Goal: Task Accomplishment & Management: Manage account settings

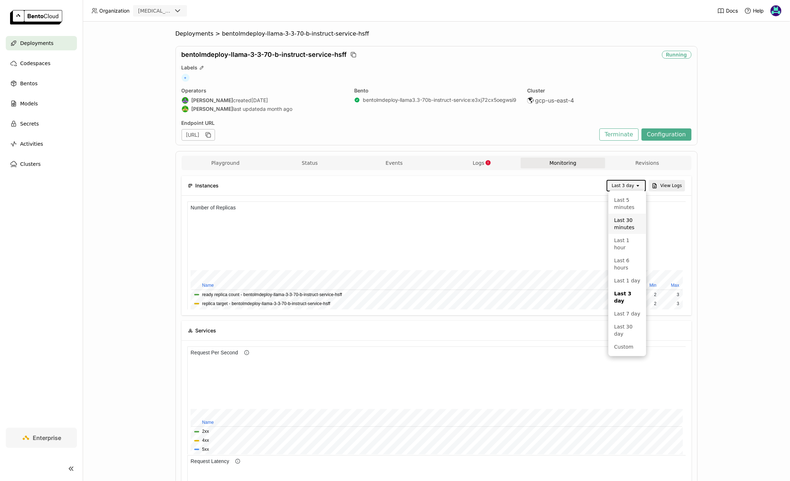
click at [632, 227] on div "Last 30 minutes" at bounding box center [627, 224] width 26 height 14
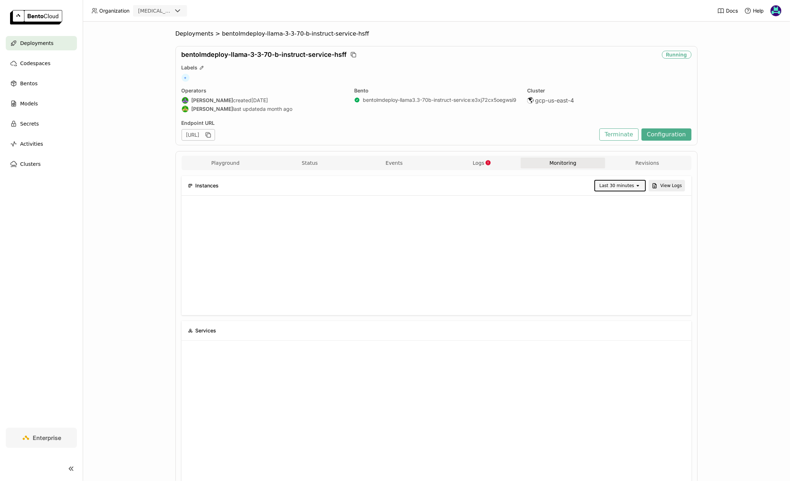
click at [627, 183] on div "Last 30 minutes" at bounding box center [617, 185] width 35 height 7
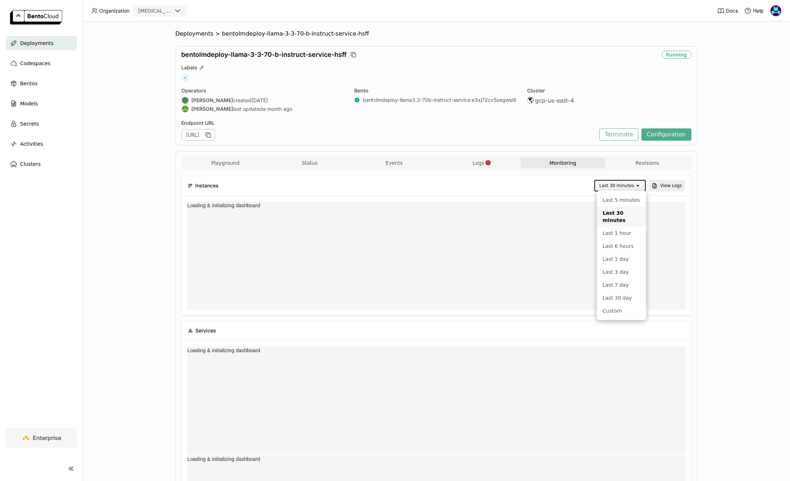
click at [741, 247] on div "Deployments > bentolmdeploy-llama-3-3-70-b-instruct-service-hsff bentolmdeploy-…" at bounding box center [437, 251] width 708 height 459
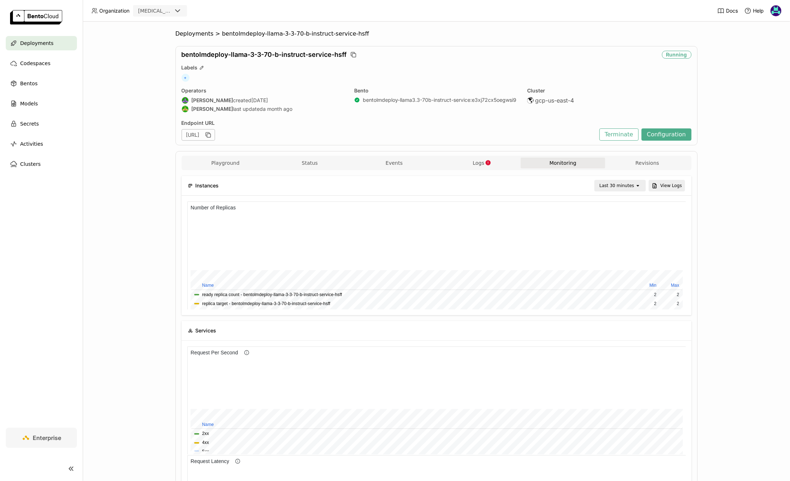
click at [722, 333] on div "Deployments > bentolmdeploy-llama-3-3-70-b-instruct-service-hsff bentolmdeploy-…" at bounding box center [437, 251] width 708 height 459
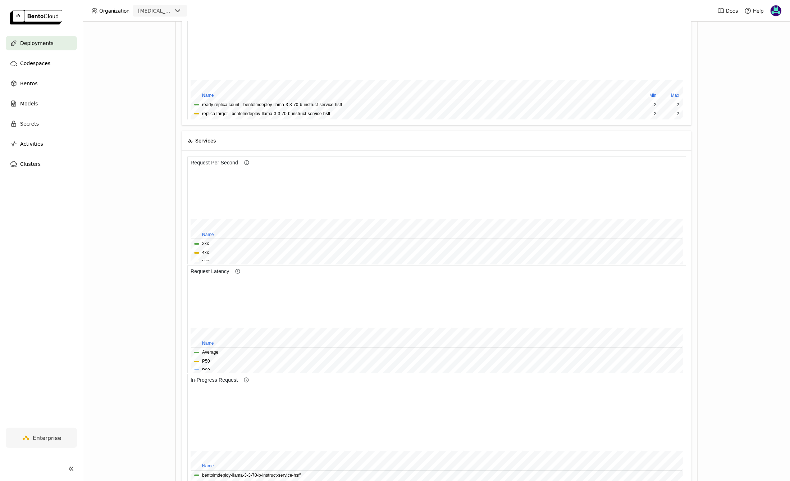
click at [734, 296] on div "Deployments > bentolmdeploy-llama-3-3-70-b-instruct-service-hsff bentolmdeploy-…" at bounding box center [437, 251] width 708 height 459
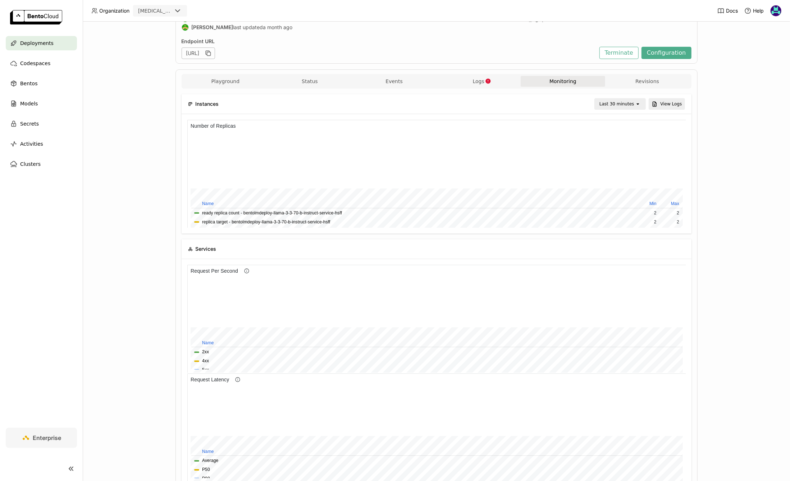
scroll to position [56, 0]
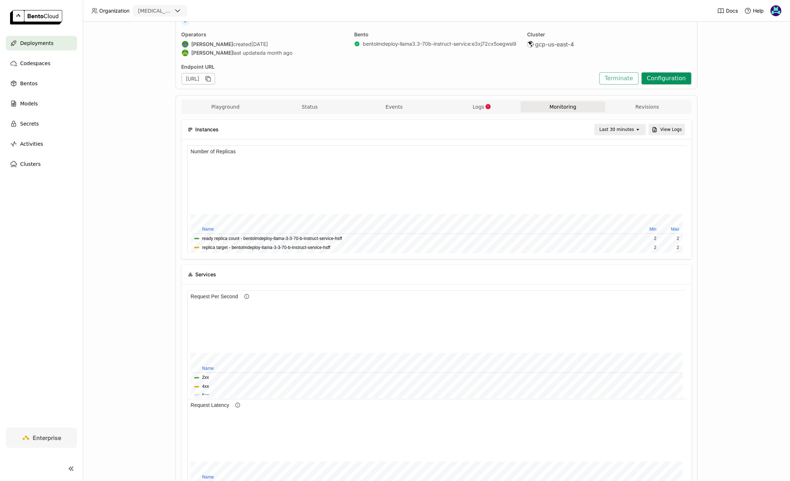
click at [678, 77] on button "Configuration" at bounding box center [667, 78] width 50 height 12
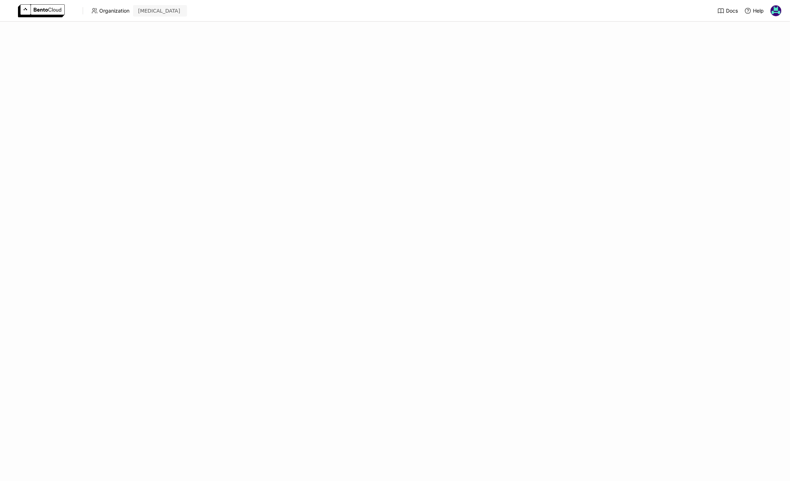
scroll to position [288, 0]
click button "Okay"
click div "Advanced Options Down"
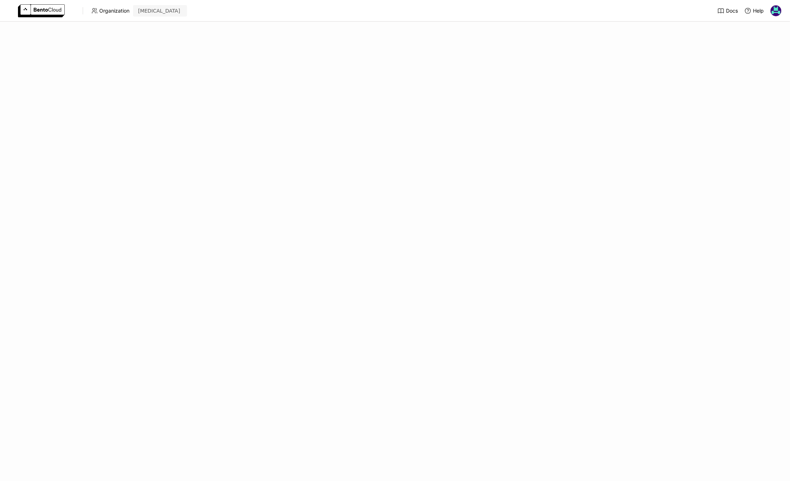
click span "CPU"
